Goal: Task Accomplishment & Management: Manage account settings

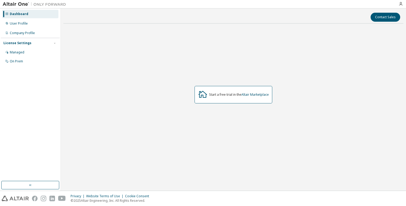
click at [257, 120] on div "Start a free trial in the Altair Marketplace" at bounding box center [234, 95] width 340 height 134
click at [25, 56] on div "Managed" at bounding box center [30, 52] width 56 height 8
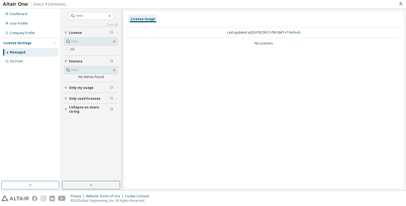
click at [193, 32] on div "Last updated at: [DATE] 09:15 PM GMT+7 Refresh" at bounding box center [264, 32] width 273 height 11
click at [10, 61] on div "On Prem" at bounding box center [16, 61] width 13 height 4
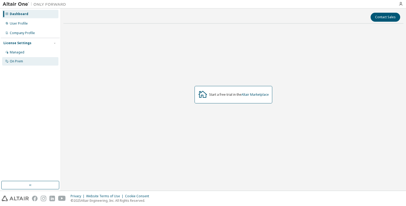
click at [23, 59] on div "On Prem" at bounding box center [30, 61] width 56 height 8
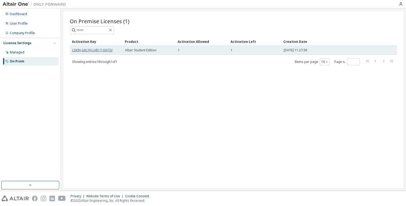
click at [94, 50] on link "L5KIH-GKLYH-LVB17-G672V" at bounding box center [92, 50] width 40 height 4
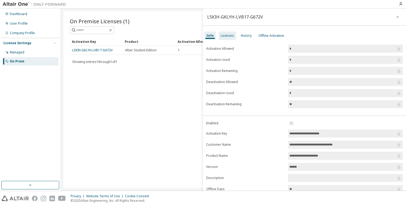
click at [225, 36] on div "Licenses" at bounding box center [227, 36] width 13 height 4
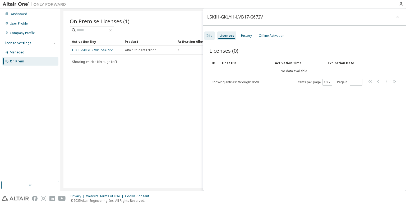
click at [210, 37] on div "Info" at bounding box center [210, 36] width 6 height 4
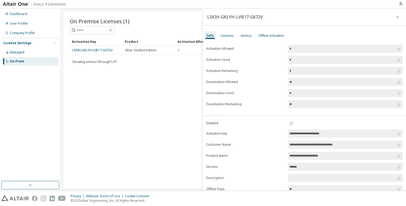
click at [397, 18] on icon "button" at bounding box center [398, 17] width 2 height 2
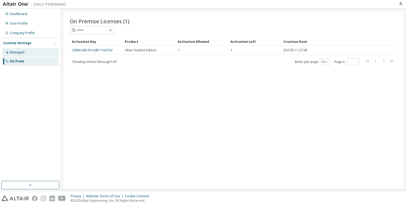
click at [22, 50] on div "Managed" at bounding box center [17, 52] width 15 height 4
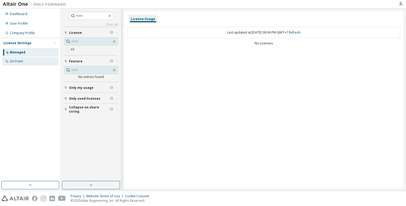
click at [29, 58] on div "On Prem" at bounding box center [30, 61] width 56 height 8
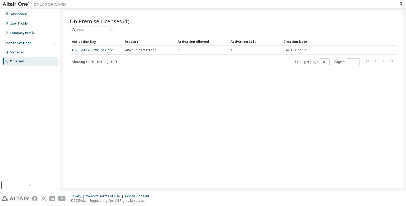
click at [101, 66] on div "On Premise Licenses (1) Clear Load Save Save As Field Operator Value Select fil…" at bounding box center [234, 99] width 340 height 177
click at [97, 62] on span "Showing entries 1 through 1 of 1" at bounding box center [94, 62] width 45 height 4
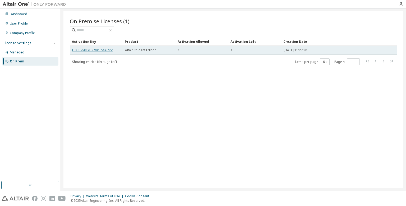
click at [92, 50] on link "L5KIH-GKLYH-LVB17-G672V" at bounding box center [92, 50] width 40 height 4
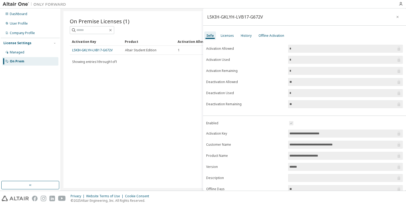
click at [299, 70] on input "*" at bounding box center [343, 70] width 107 height 5
click at [298, 61] on input "*" at bounding box center [343, 59] width 107 height 5
click at [225, 34] on div "Licenses" at bounding box center [227, 36] width 13 height 4
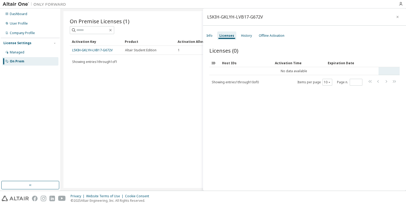
click at [307, 70] on td "No data available" at bounding box center [294, 71] width 169 height 8
click at [265, 31] on div "Offline Activation" at bounding box center [272, 35] width 30 height 8
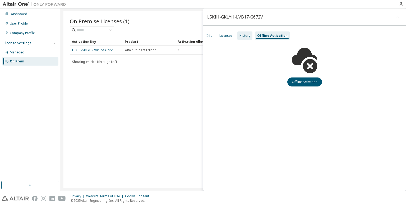
click at [245, 34] on div "History" at bounding box center [245, 36] width 11 height 4
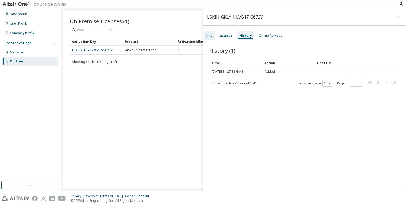
click at [212, 39] on div "Info" at bounding box center [210, 35] width 10 height 8
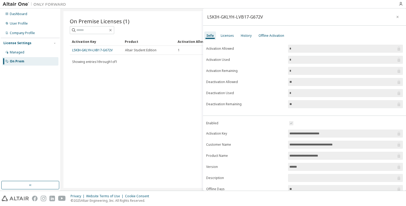
scroll to position [36, 0]
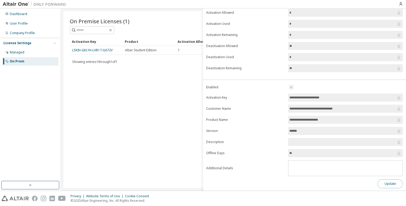
click at [395, 181] on button "Update" at bounding box center [390, 183] width 25 height 9
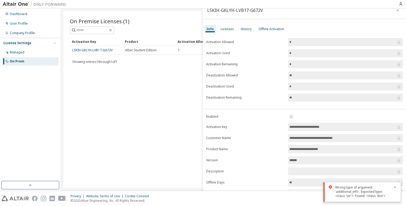
scroll to position [0, 0]
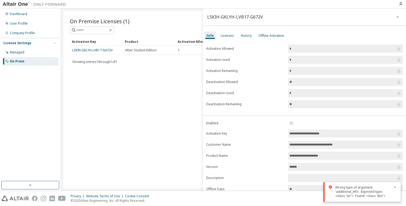
click at [400, 17] on icon "button" at bounding box center [398, 17] width 4 height 4
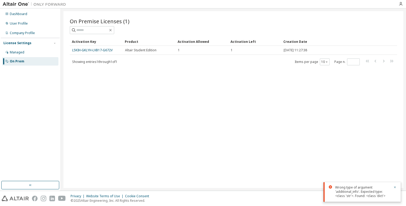
click at [242, 96] on div "On Premise Licenses (1) Clear Load Save Save As Field Operator Value Select fil…" at bounding box center [234, 99] width 340 height 177
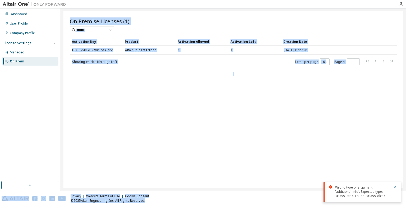
drag, startPoint x: 376, startPoint y: 191, endPoint x: 344, endPoint y: 178, distance: 35.2
click at [344, 178] on body "Dashboard User Profile Company Profile License Settings Managed On Prem On Prem…" at bounding box center [203, 103] width 406 height 206
click at [369, 190] on div "Wrong type of argument 'additional_info'. Expected type: <class 'str'>. Found: …" at bounding box center [363, 192] width 55 height 13
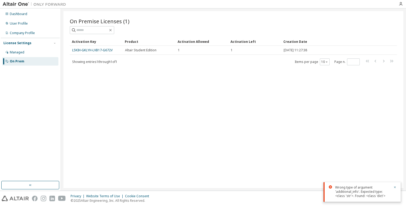
click at [173, 121] on div "On Premise Licenses (1) Clear Load Save Save As Field Operator Value Select fil…" at bounding box center [234, 99] width 340 height 177
click at [29, 53] on div "Managed" at bounding box center [30, 52] width 56 height 8
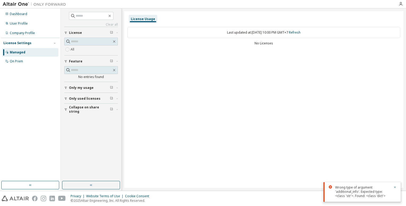
click at [98, 86] on div "Only my usage" at bounding box center [92, 88] width 47 height 4
click at [14, 30] on div "Company Profile" at bounding box center [30, 33] width 56 height 8
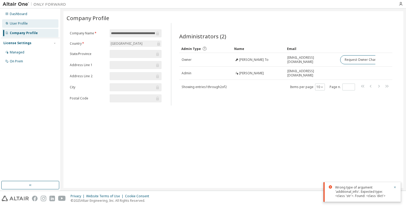
click at [16, 23] on div "User Profile" at bounding box center [19, 23] width 18 height 4
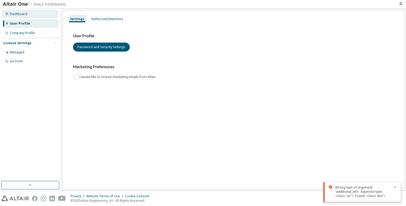
click at [19, 17] on div "Dashboard" at bounding box center [30, 14] width 56 height 8
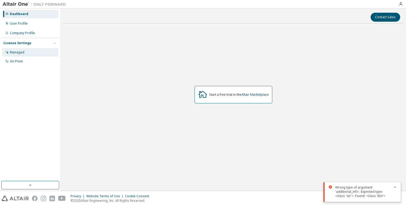
click at [19, 49] on div "Managed" at bounding box center [30, 52] width 56 height 8
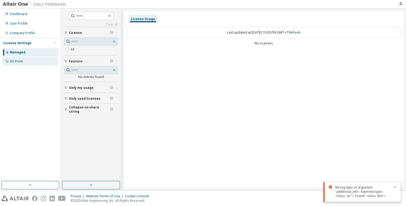
click at [20, 62] on div "On Prem" at bounding box center [16, 61] width 13 height 4
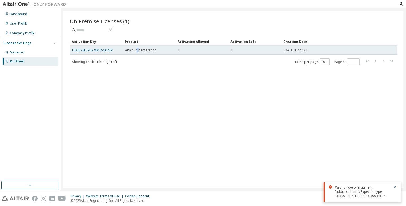
click at [138, 50] on span "Altair Student Edition" at bounding box center [140, 50] width 31 height 4
click at [95, 51] on link "L5KIH-GKLYH-LVB17-G672V" at bounding box center [92, 50] width 40 height 4
